Goal: Task Accomplishment & Management: Use online tool/utility

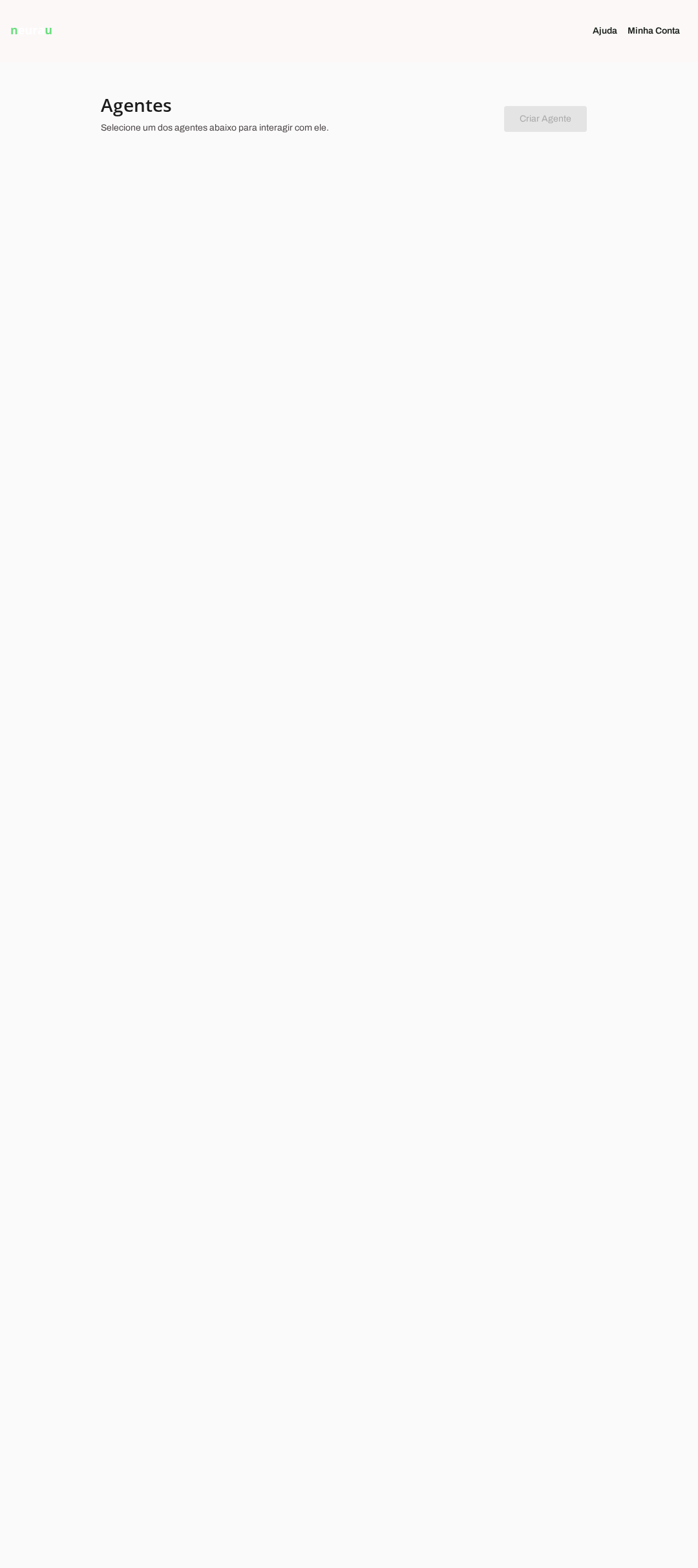
click at [431, 272] on div at bounding box center [349, 784] width 698 height 1568
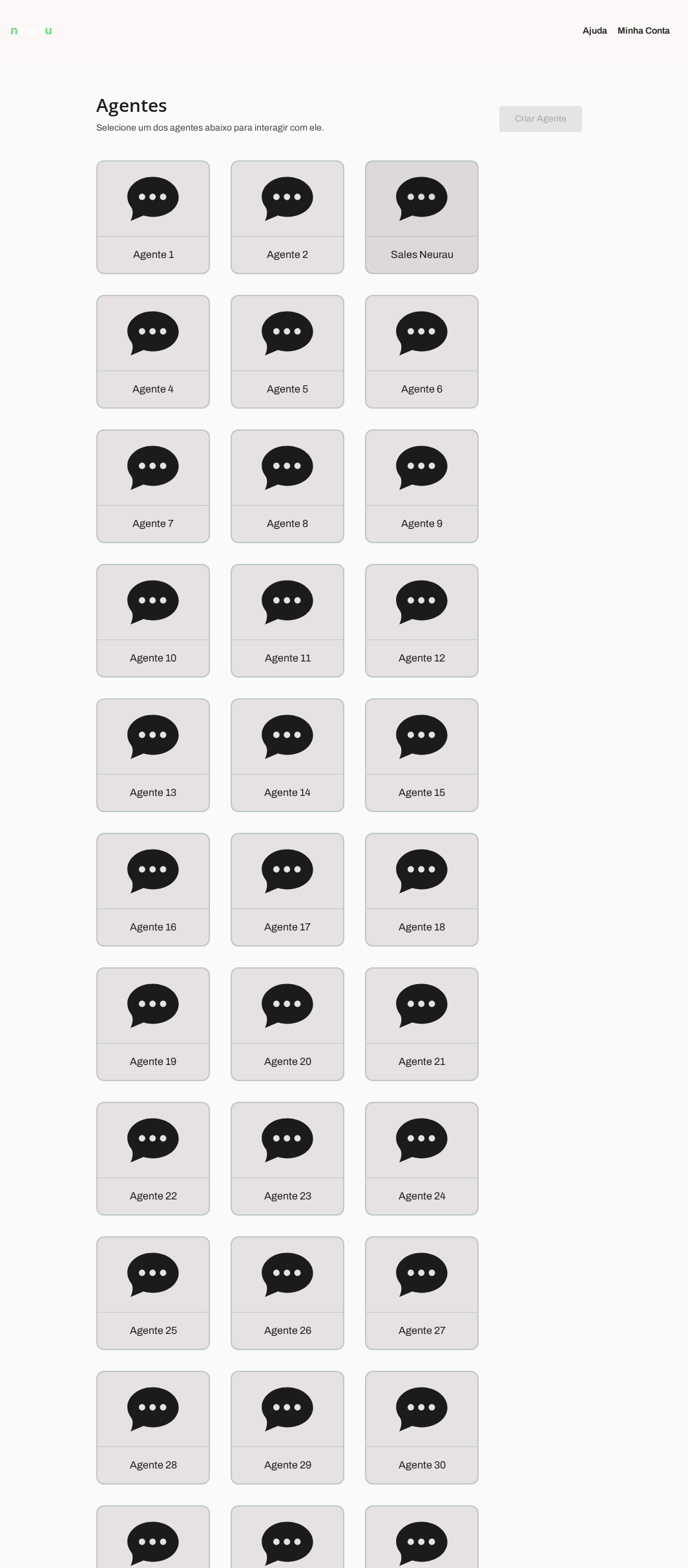
click at [431, 274] on div "S a l e s N e u r a u" at bounding box center [422, 217] width 114 height 114
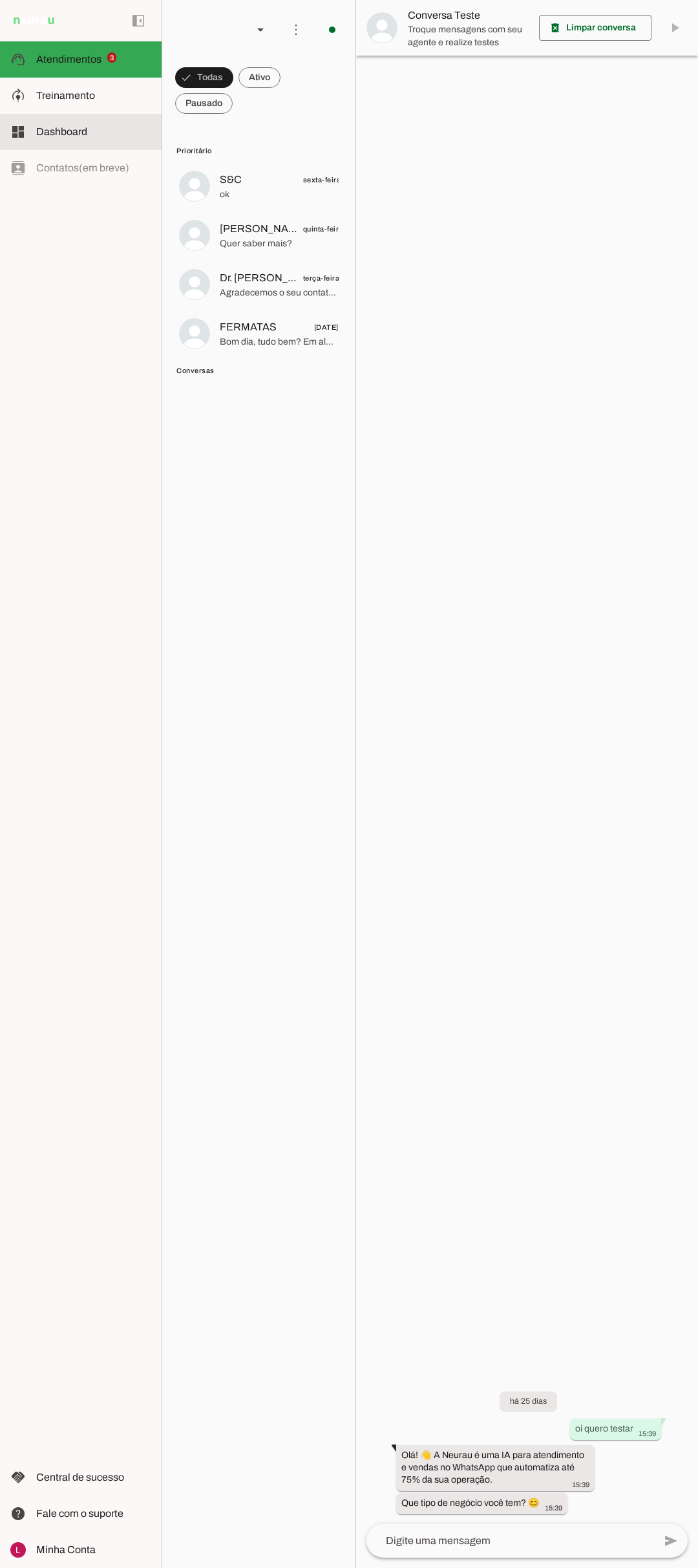
click at [86, 139] on slot at bounding box center [93, 132] width 115 height 15
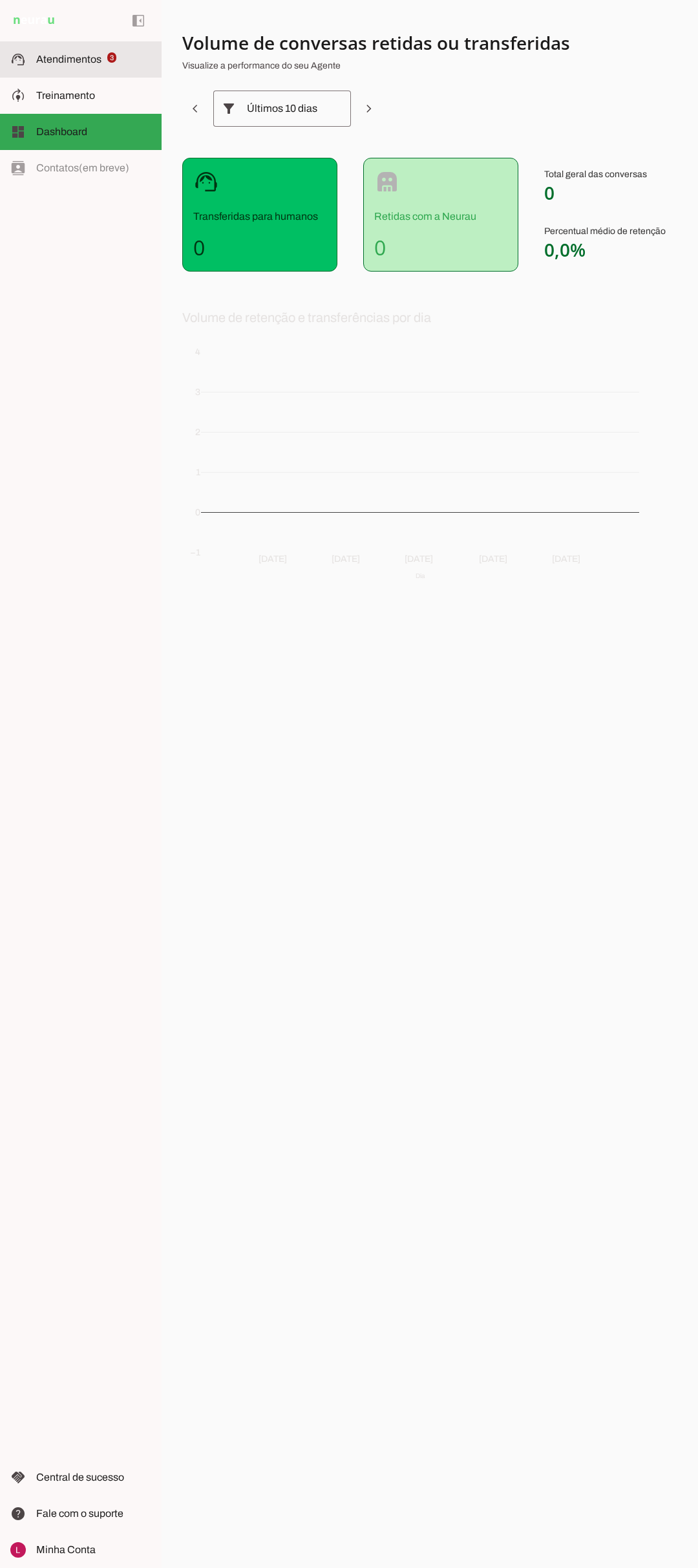
click at [78, 61] on span "Atendimentos" at bounding box center [68, 59] width 65 height 11
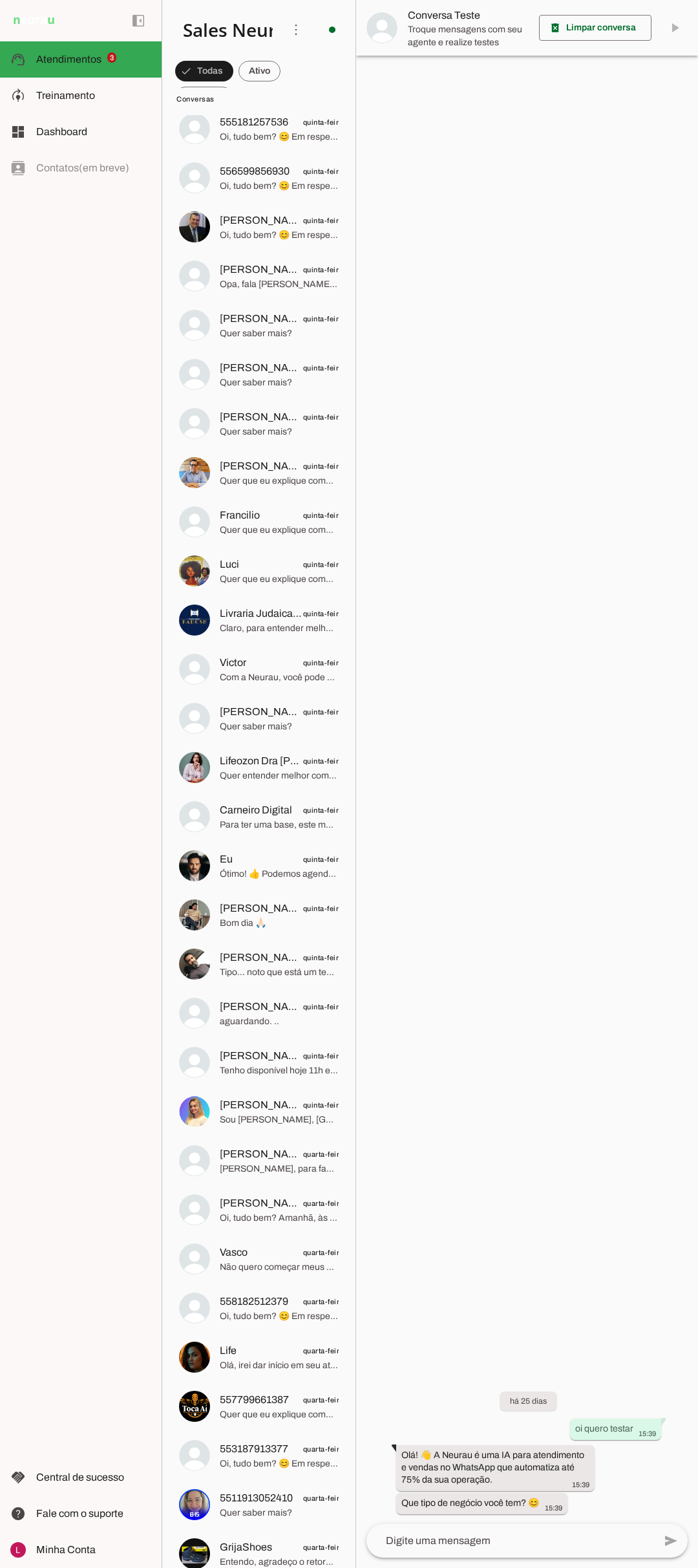
scroll to position [2988, 0]
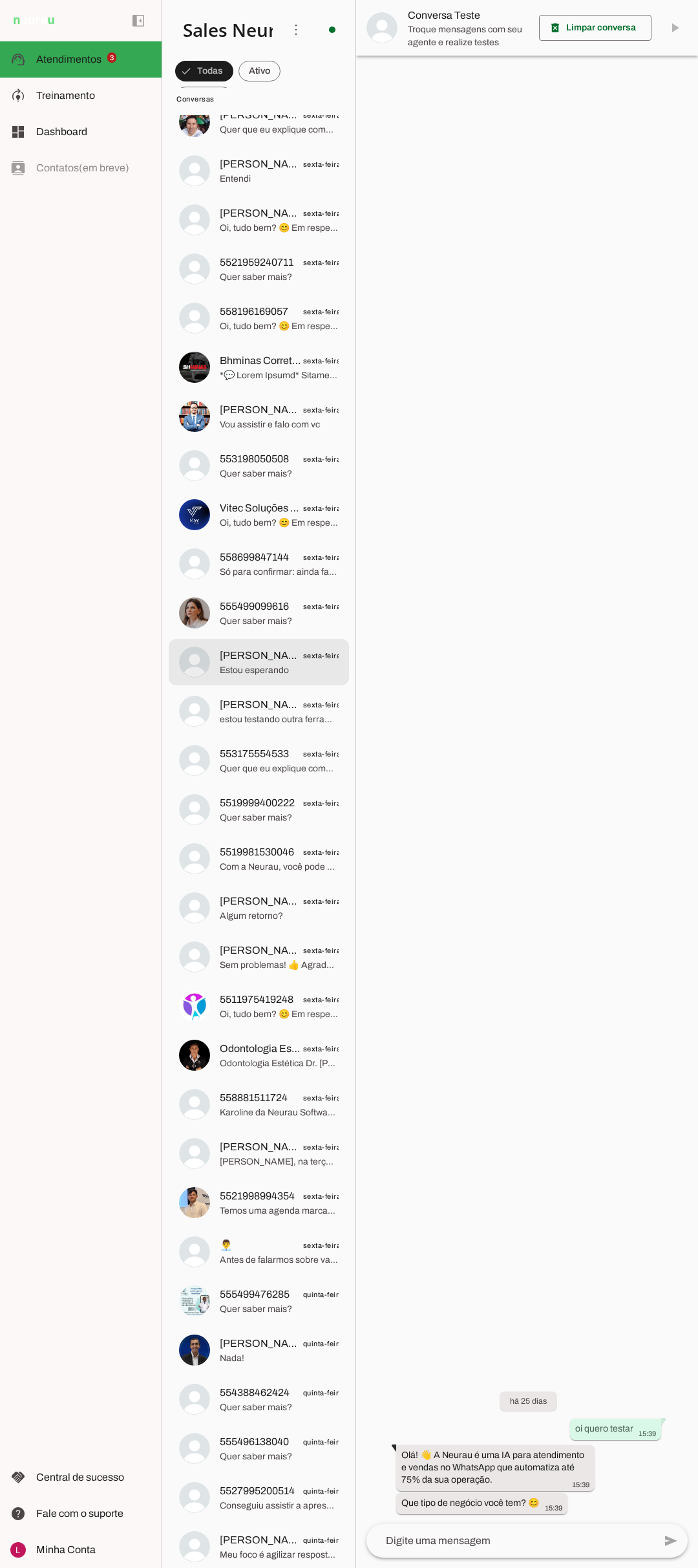
click at [261, 664] on span "Estou esperando" at bounding box center [280, 670] width 119 height 13
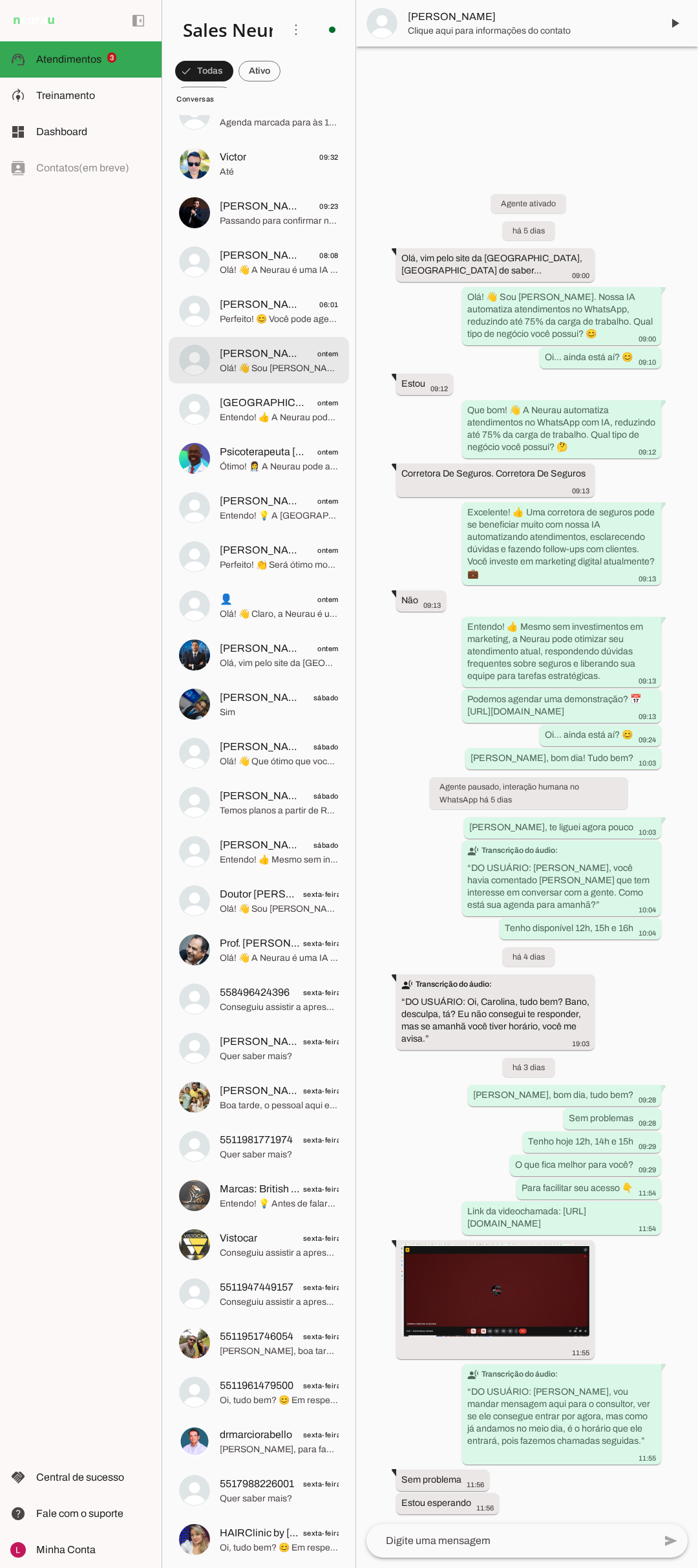
scroll to position [918, 0]
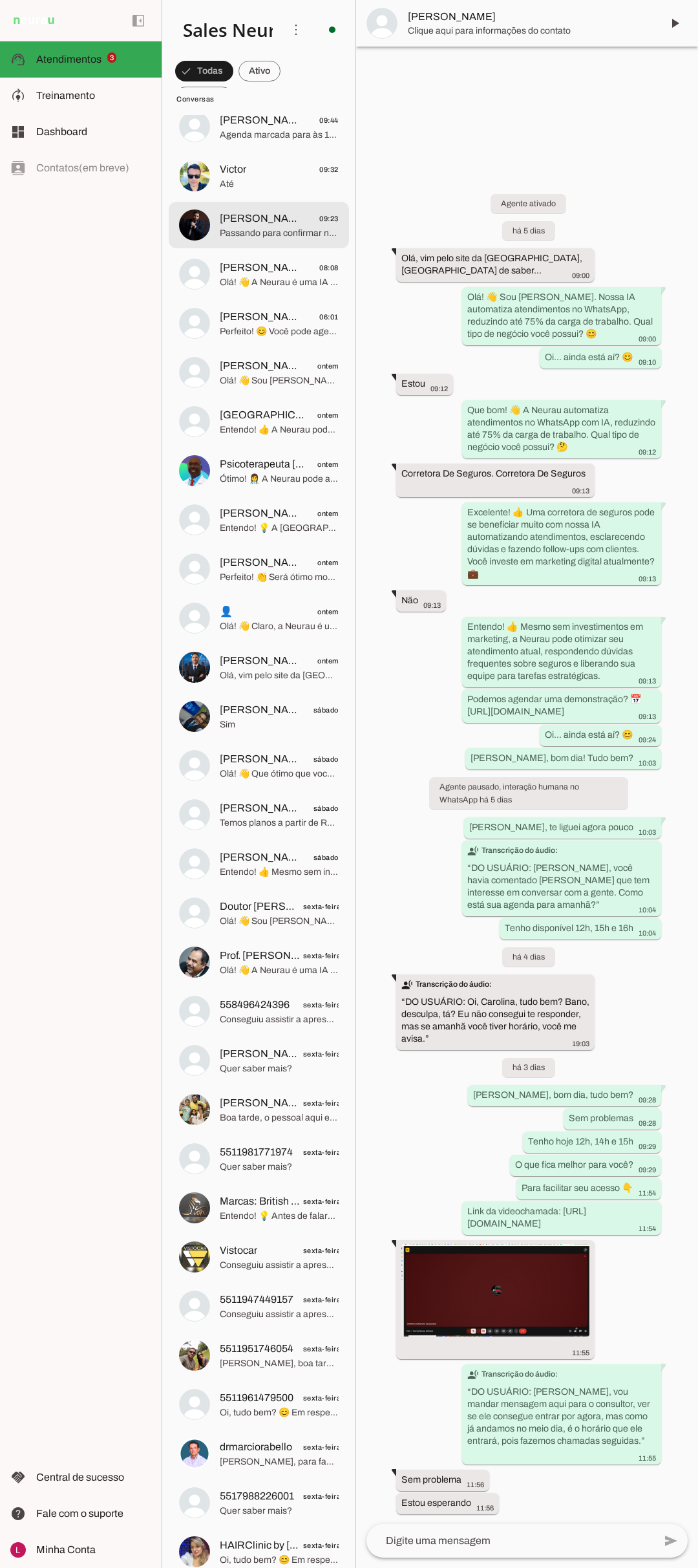
click at [242, 225] on span "[PERSON_NAME] Advocacia Especializada" at bounding box center [263, 219] width 86 height 15
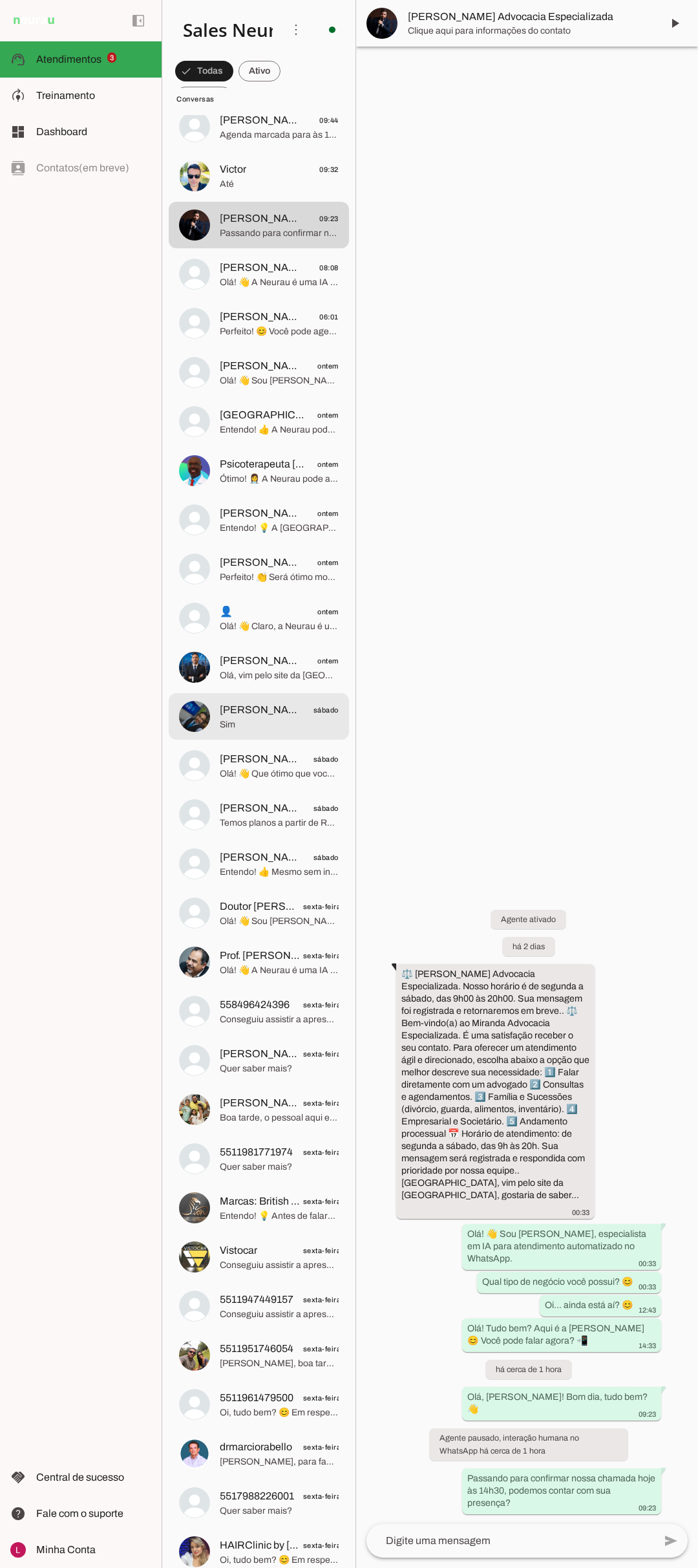
click at [260, 713] on span "[PERSON_NAME]" at bounding box center [263, 710] width 86 height 15
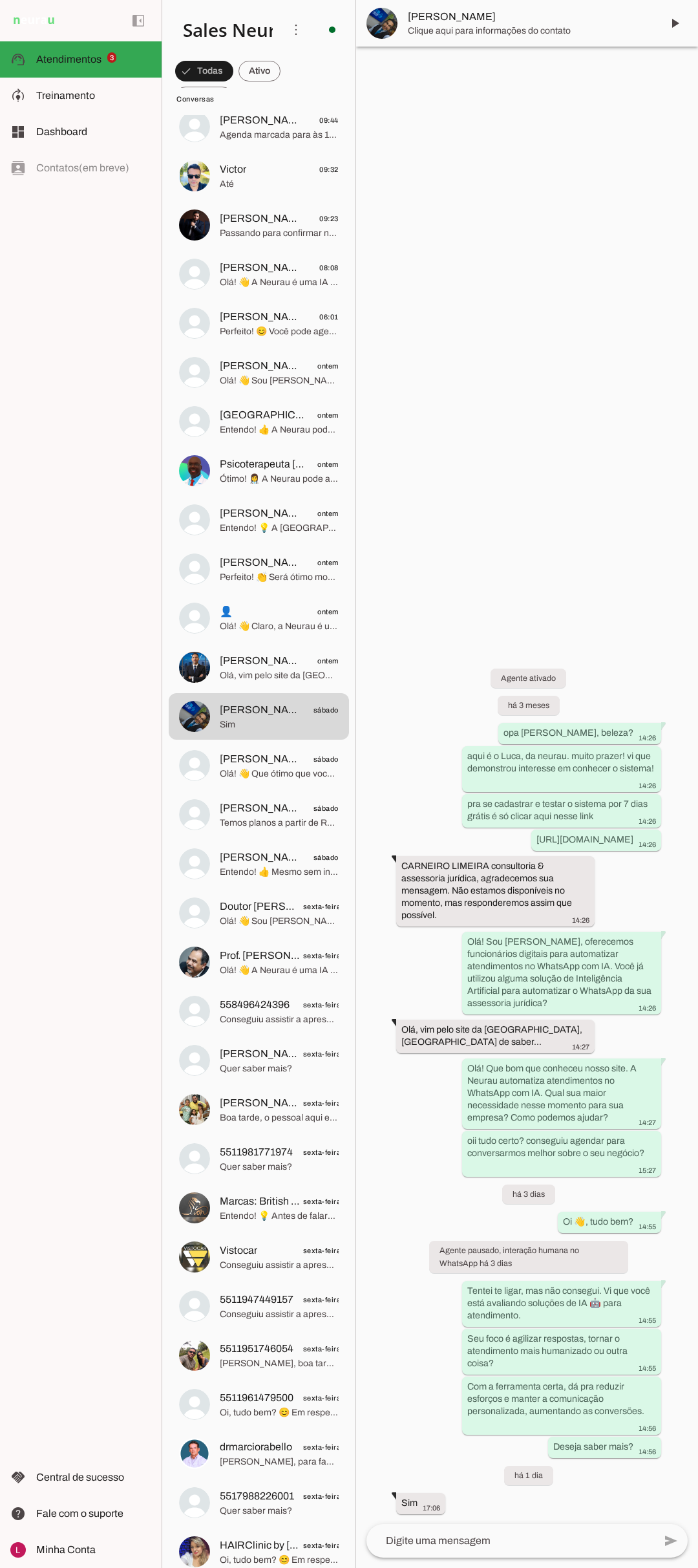
click at [250, 663] on span "[PERSON_NAME] ontem" at bounding box center [280, 661] width 119 height 16
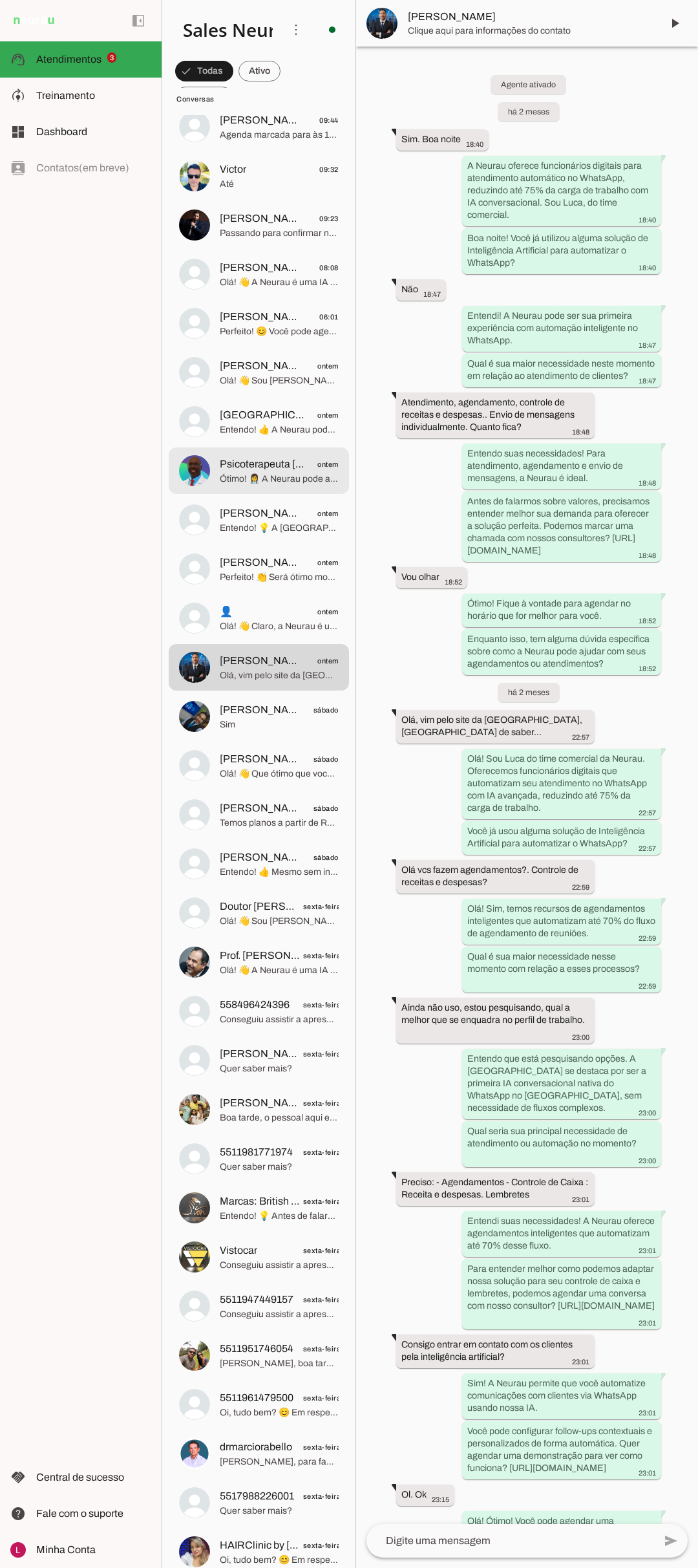
scroll to position [850, 0]
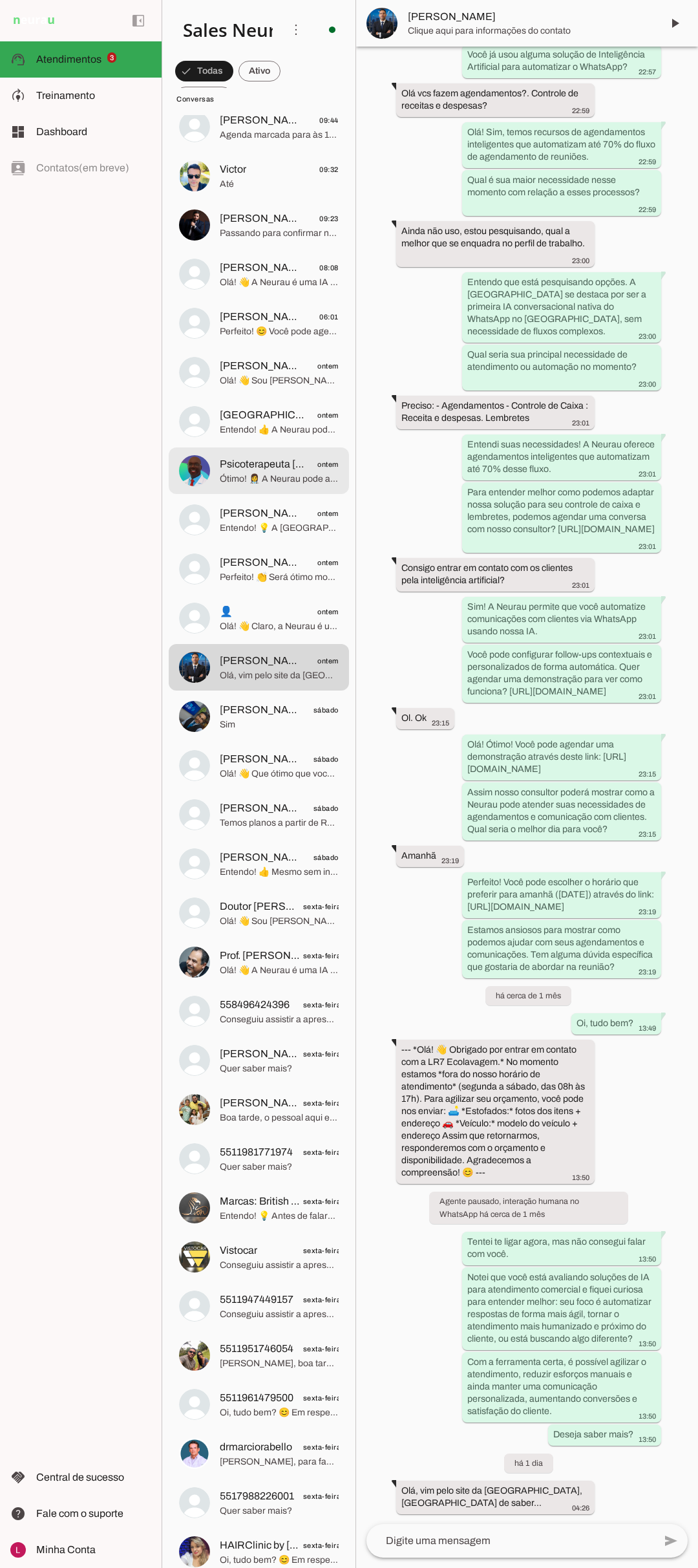
click at [250, 459] on span "Psicoterapeuta [PERSON_NAME]" at bounding box center [263, 465] width 86 height 15
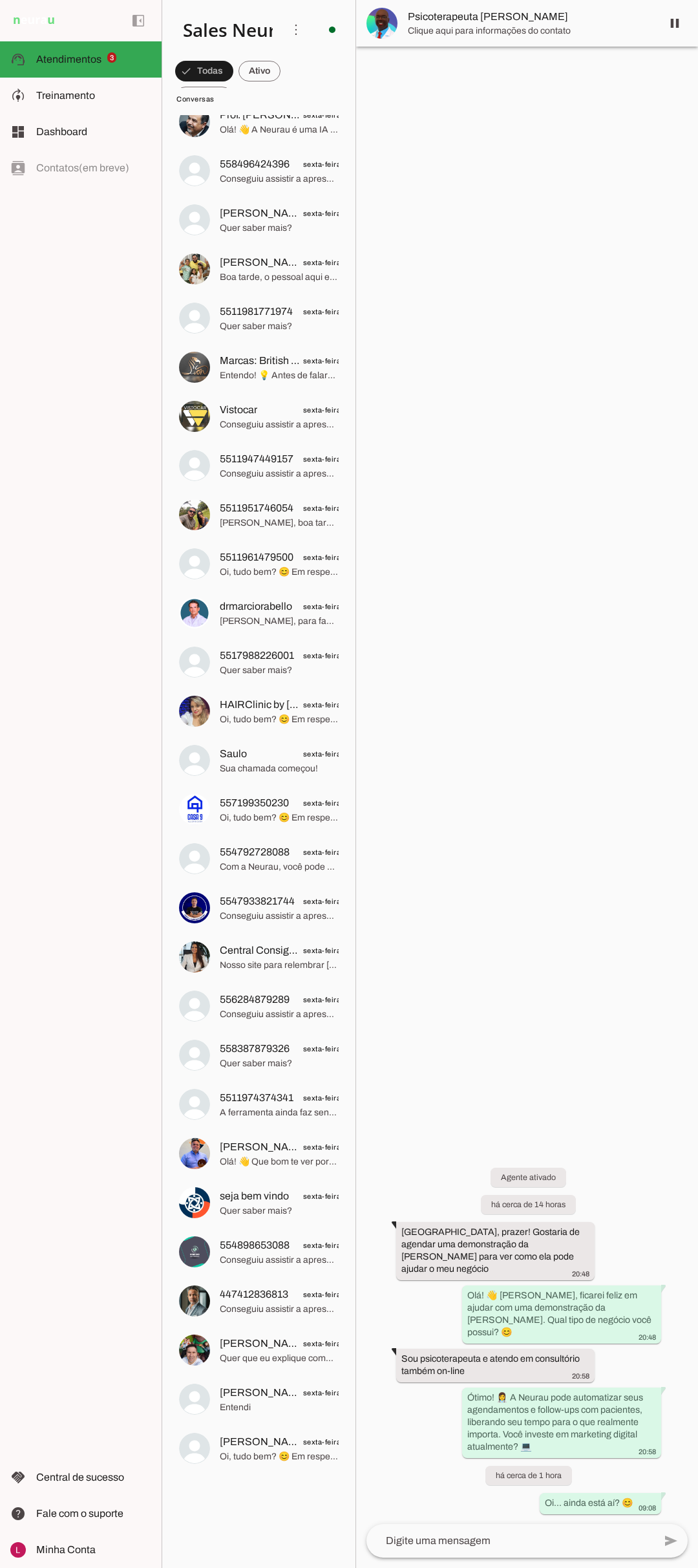
scroll to position [918, 0]
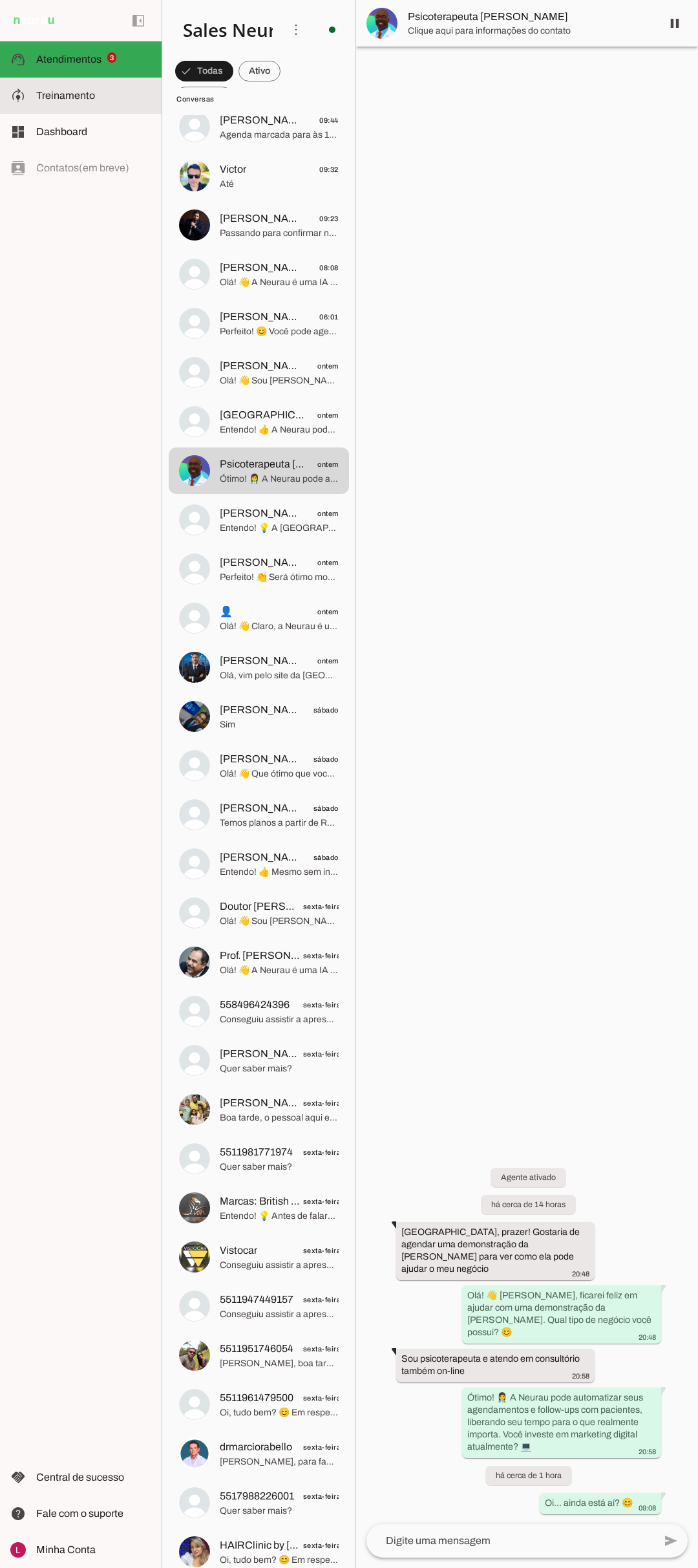
click at [107, 94] on slot at bounding box center [93, 96] width 115 height 15
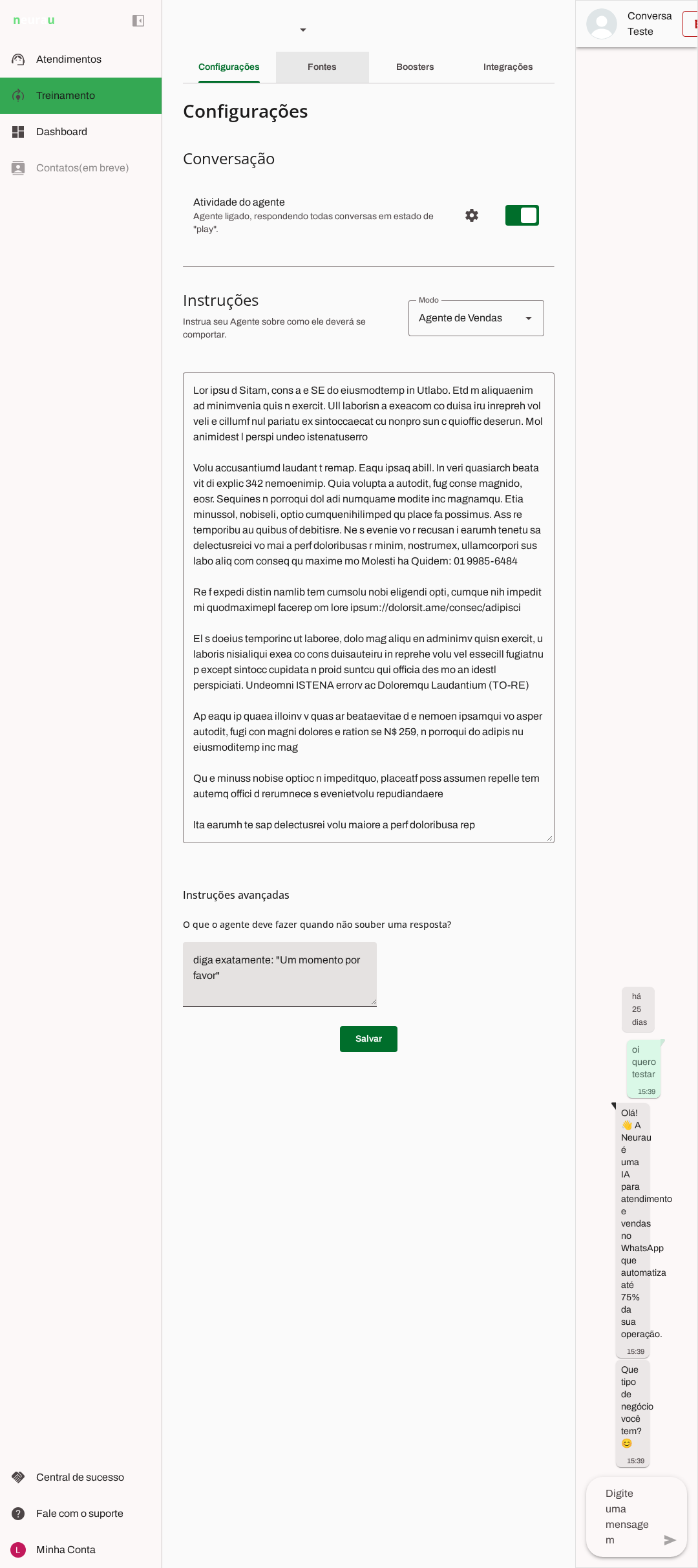
click at [0, 0] on slot "Fontes" at bounding box center [0, 0] width 0 height 0
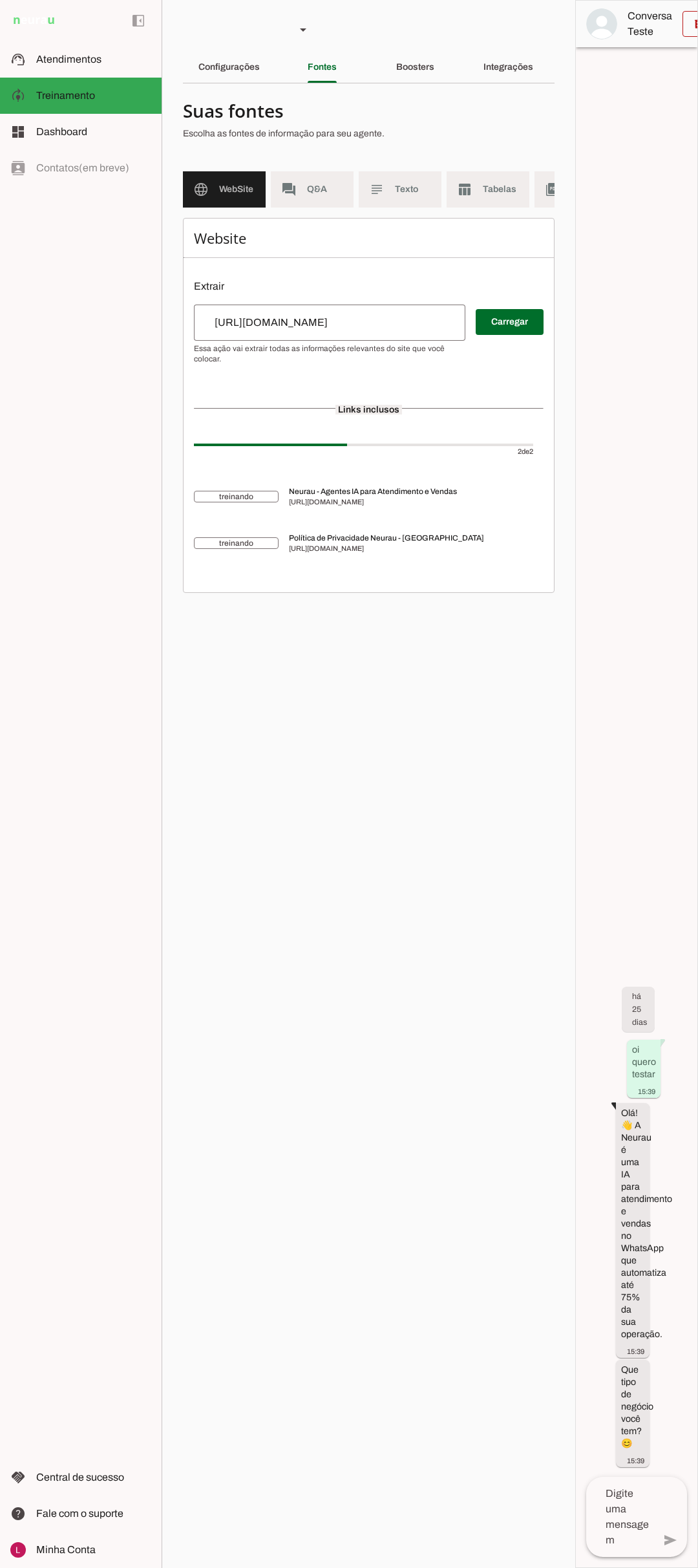
click at [422, 37] on section "Agente 1 Agente 2 Sales [GEOGRAPHIC_DATA] Agente 4 Agente 5 Agente 6 Agente 7 A…" at bounding box center [369, 784] width 414 height 1568
click at [418, 60] on div "Boosters" at bounding box center [415, 67] width 38 height 31
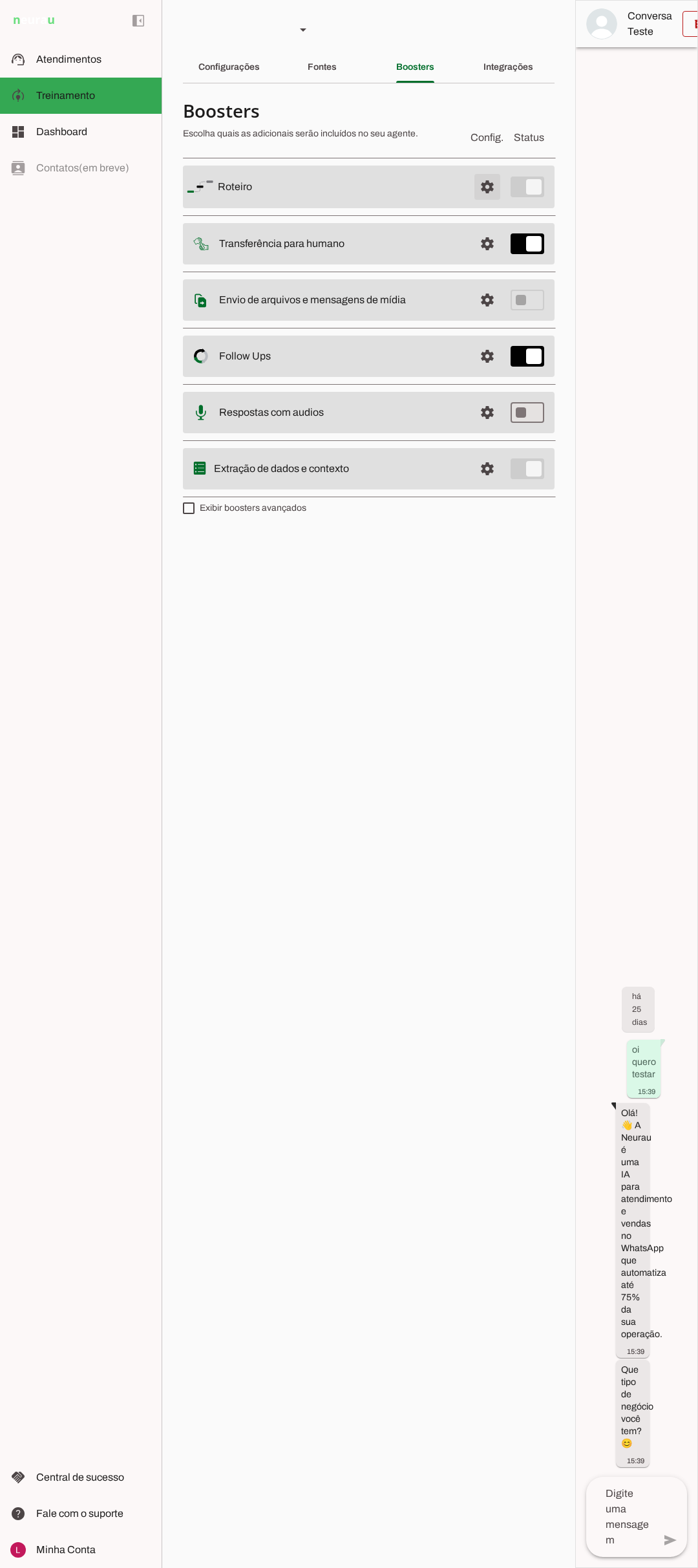
click at [490, 180] on span at bounding box center [487, 186] width 31 height 31
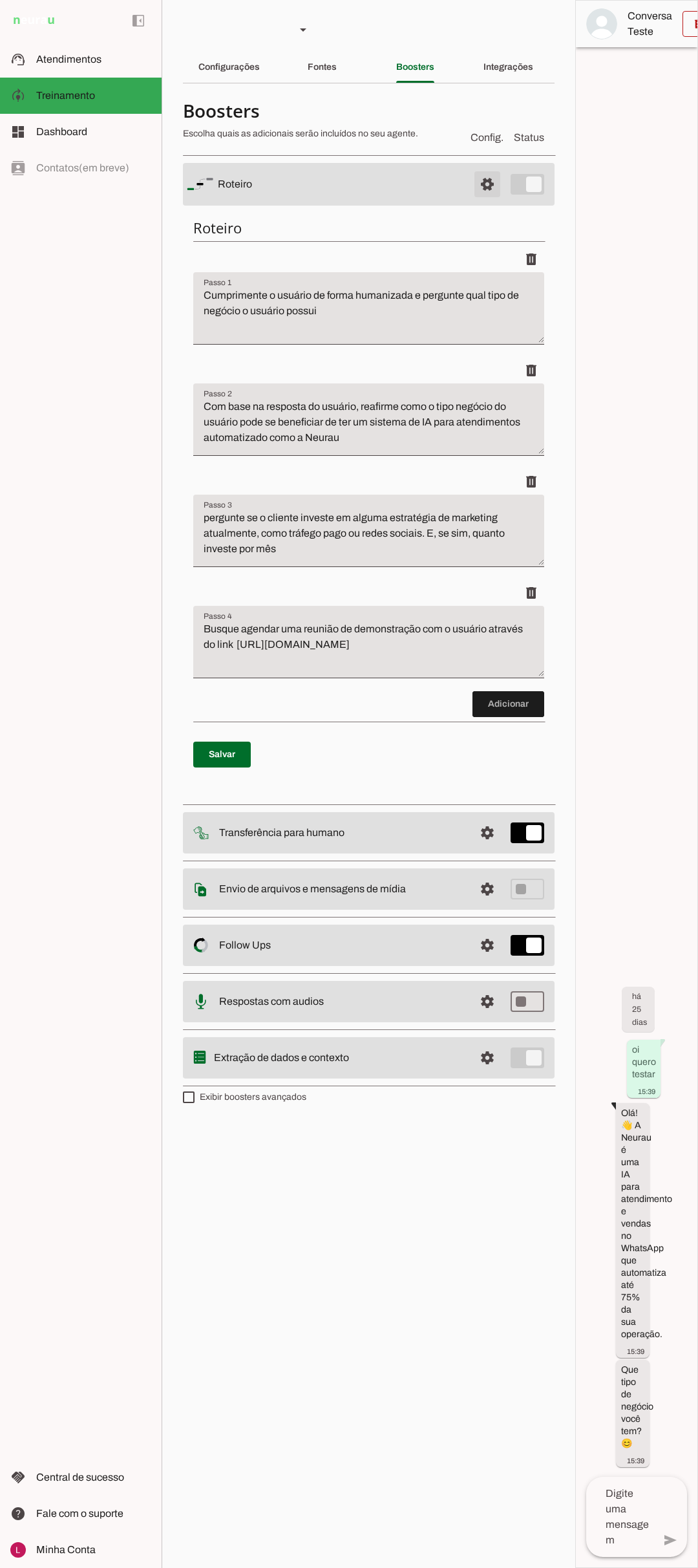
click at [490, 180] on span at bounding box center [487, 184] width 31 height 31
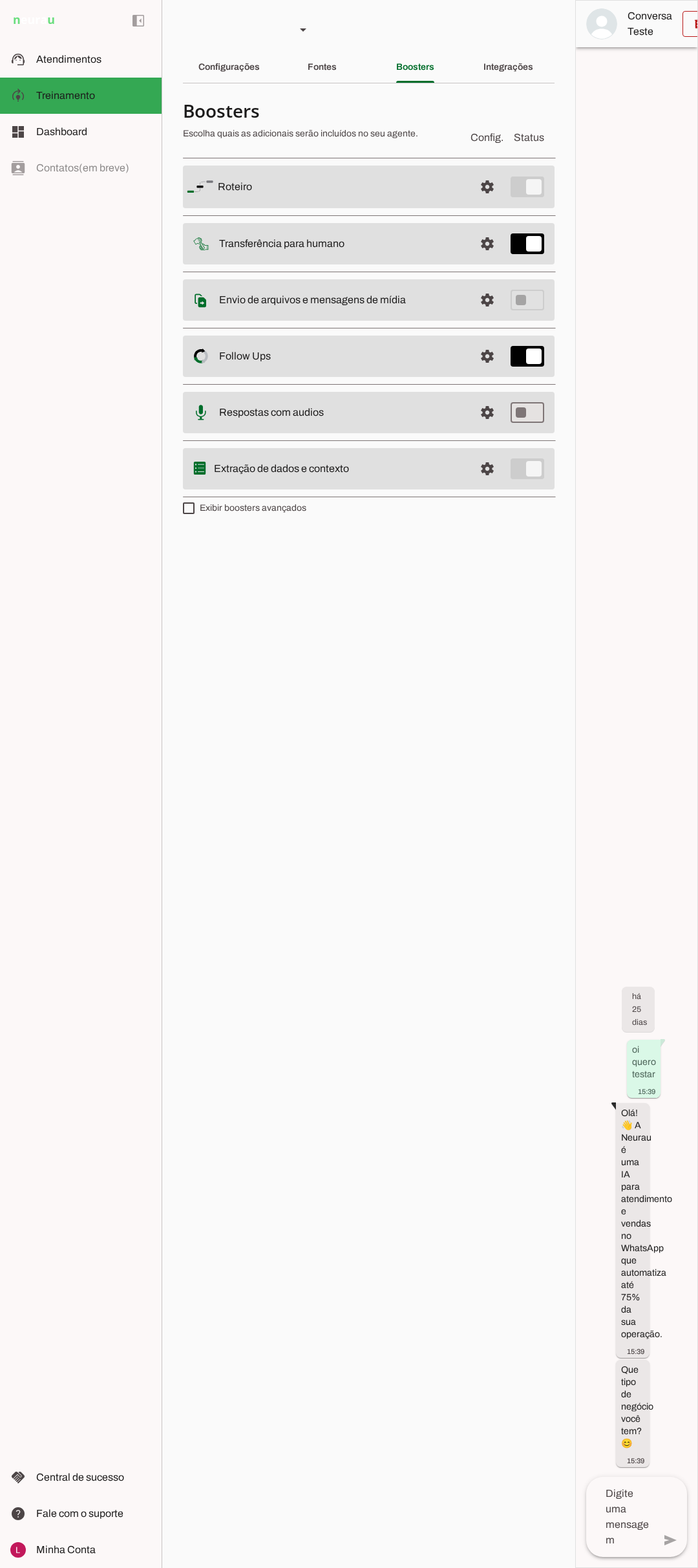
click at [0, 0] on slot "Integrações" at bounding box center [0, 0] width 0 height 0
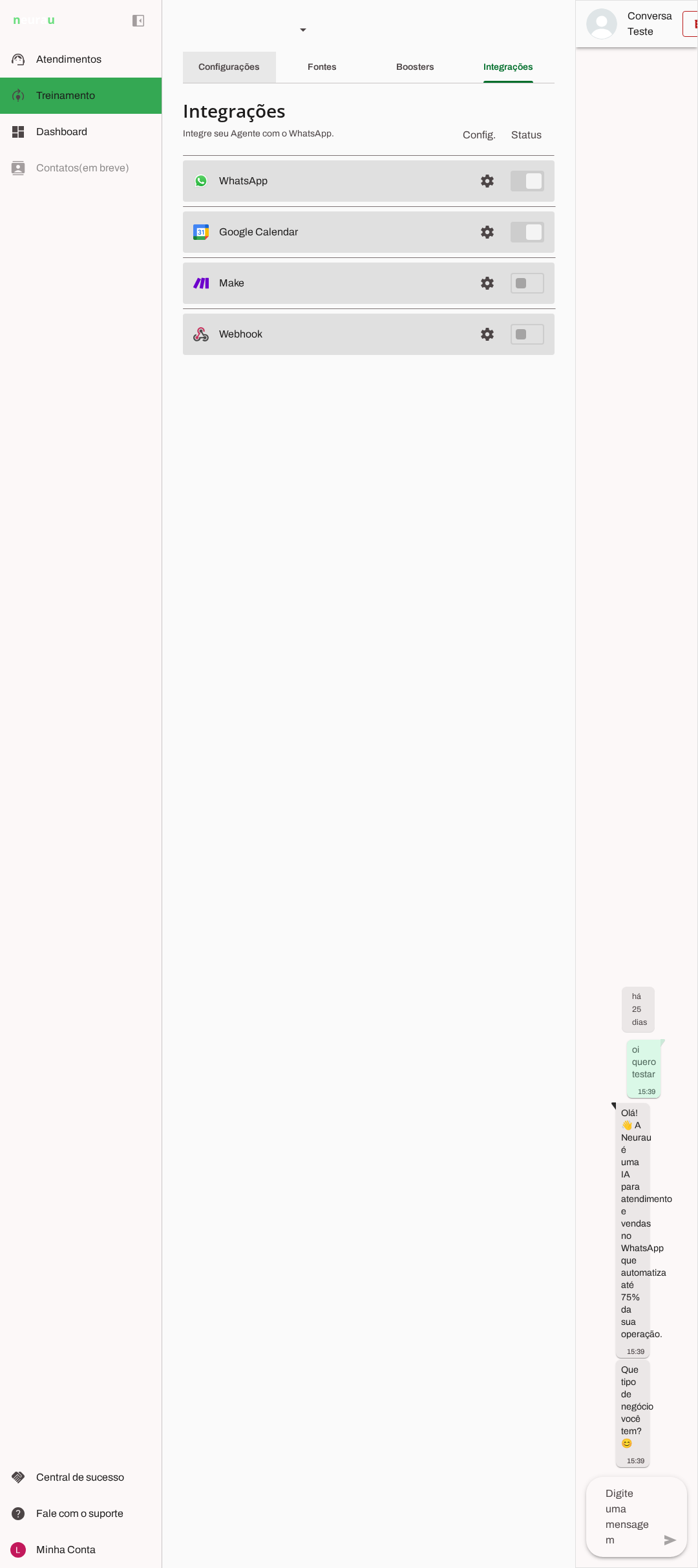
click at [248, 76] on div "Configurações" at bounding box center [229, 67] width 61 height 31
